Goal: Transaction & Acquisition: Purchase product/service

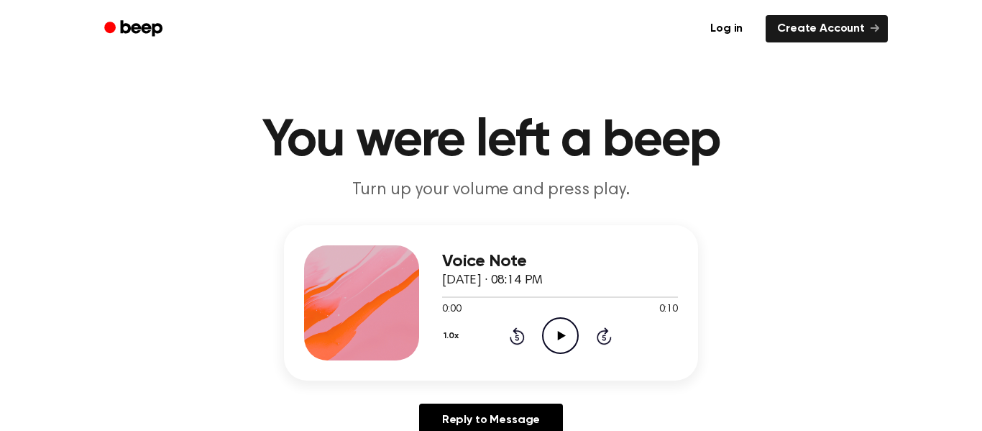
click at [562, 326] on icon "Play Audio" at bounding box center [560, 335] width 37 height 37
click at [555, 323] on icon "Play Audio" at bounding box center [560, 335] width 37 height 37
click at [579, 319] on div "1.0x Rewind 5 seconds Play Audio Skip 5 seconds" at bounding box center [560, 335] width 236 height 37
click at [552, 323] on icon "Play Audio" at bounding box center [560, 335] width 37 height 37
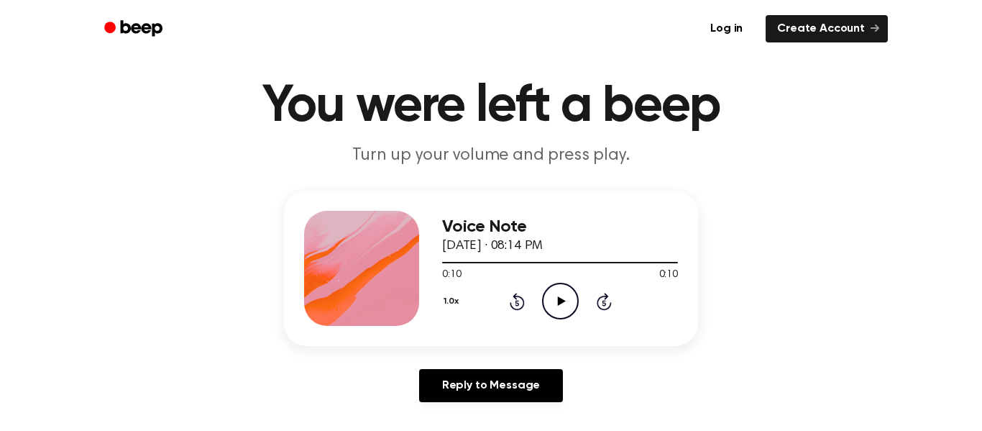
scroll to position [38, 0]
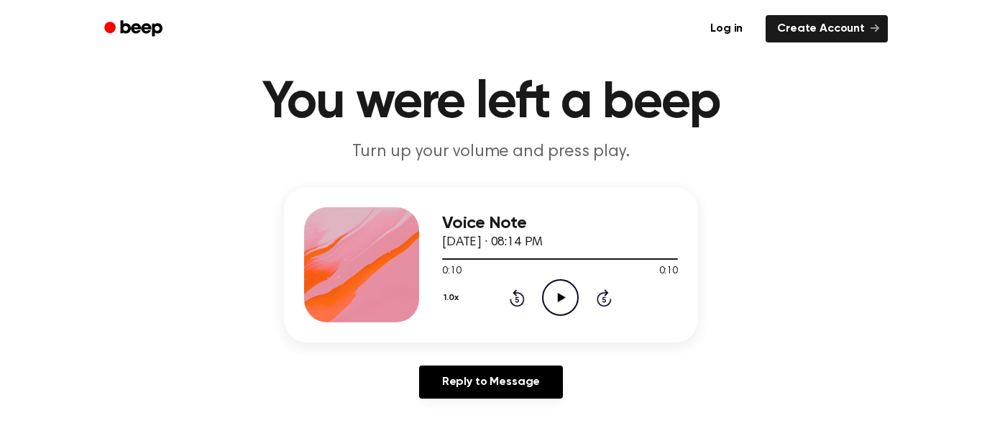
click at [558, 300] on icon at bounding box center [561, 297] width 8 height 9
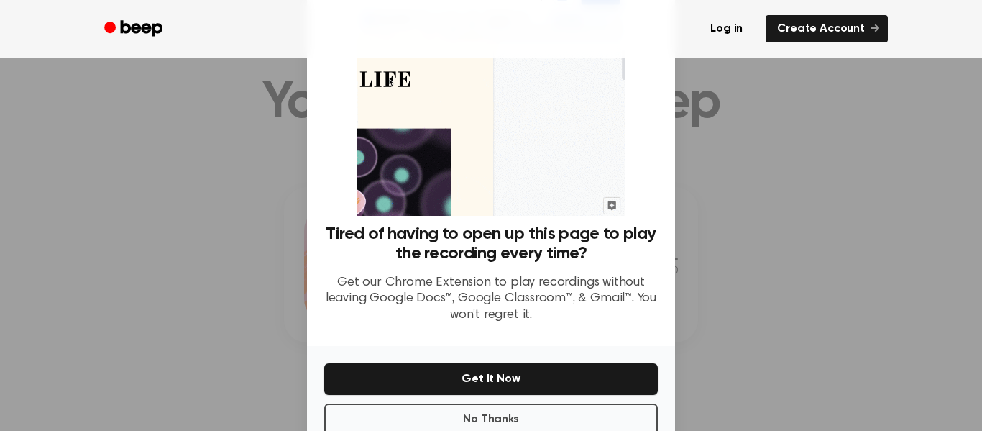
scroll to position [56, 0]
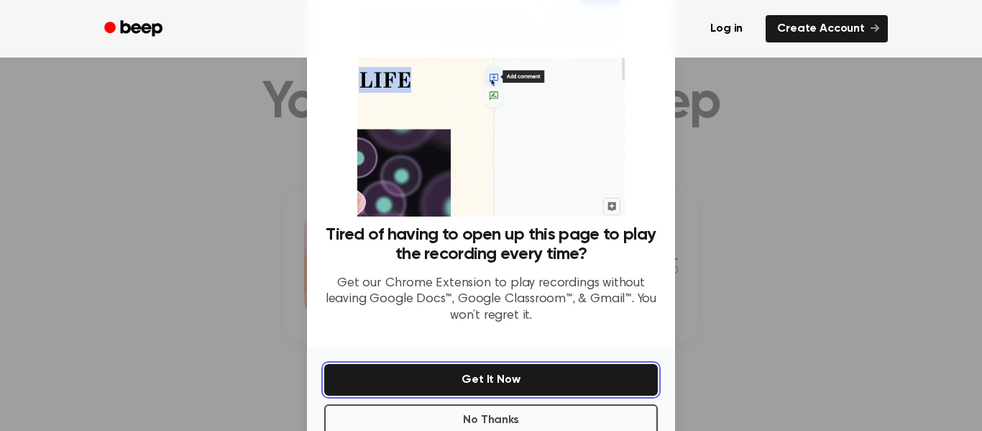
click at [589, 370] on button "Get It Now" at bounding box center [491, 380] width 334 height 32
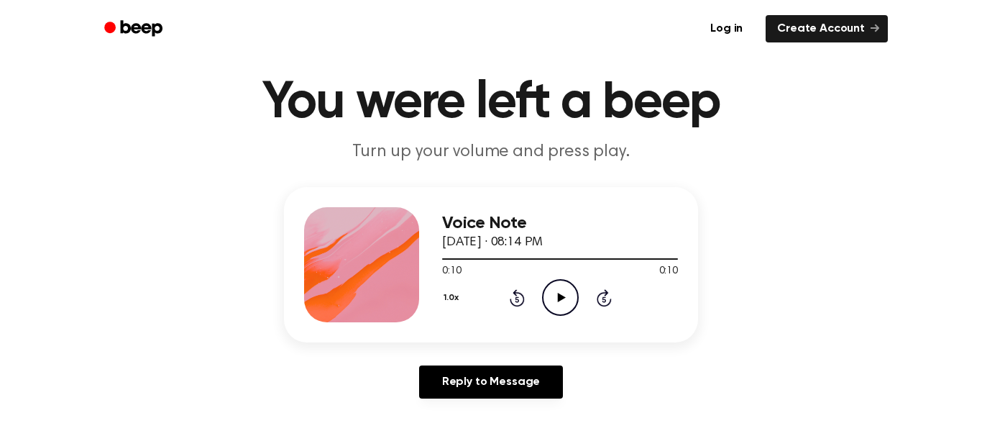
click at [553, 290] on icon "Play Audio" at bounding box center [560, 297] width 37 height 37
click at [569, 295] on icon "Play Audio" at bounding box center [560, 297] width 37 height 37
